Goal: Information Seeking & Learning: Learn about a topic

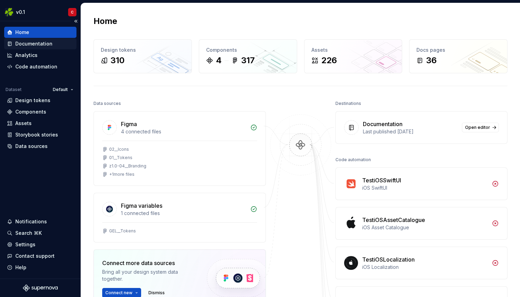
click at [22, 43] on div "Documentation" at bounding box center [33, 43] width 37 height 7
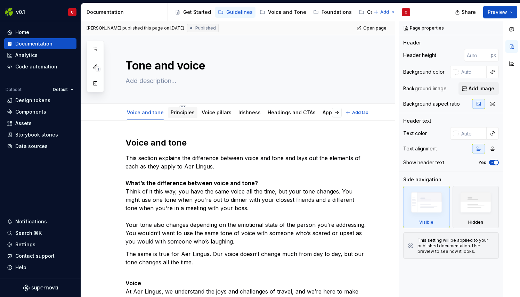
click at [178, 113] on link "Principles" at bounding box center [183, 112] width 24 height 6
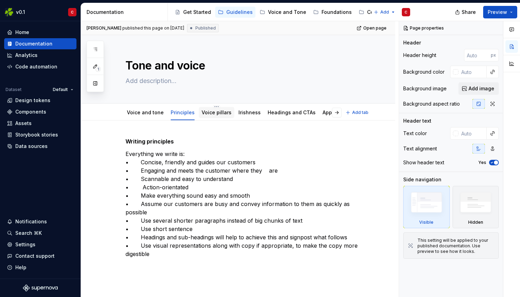
click at [211, 112] on link "Voice pillars" at bounding box center [216, 112] width 30 height 6
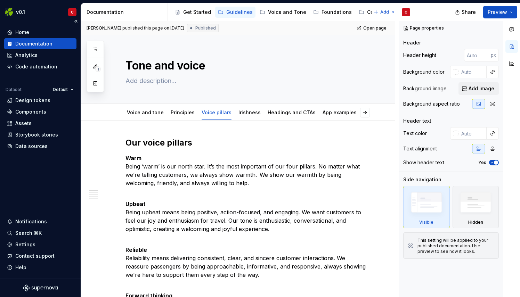
click at [25, 4] on div "v0.1 C" at bounding box center [40, 12] width 81 height 18
type textarea "*"
click at [24, 31] on div "Home" at bounding box center [22, 32] width 14 height 7
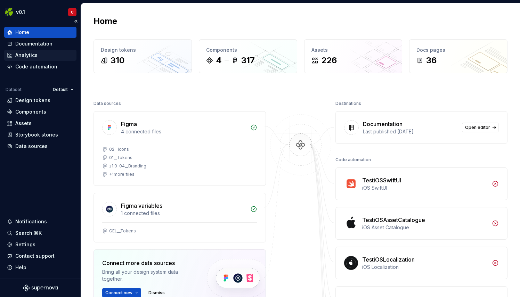
click at [25, 56] on div "Analytics" at bounding box center [26, 55] width 22 height 7
